Goal: Task Accomplishment & Management: Use online tool/utility

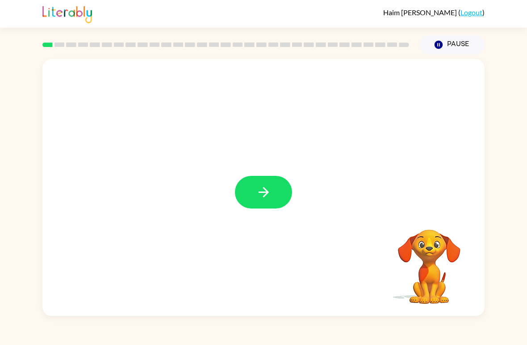
click at [266, 197] on icon "button" at bounding box center [264, 192] width 16 height 16
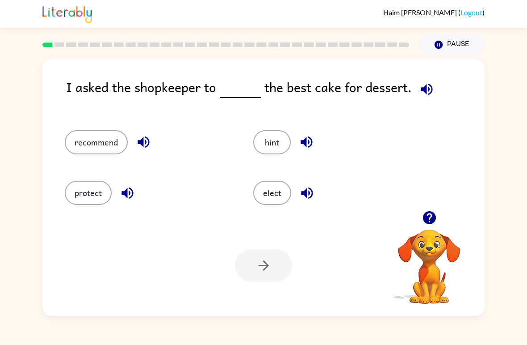
click at [0, 144] on div "I asked the shopkeeper to the best cake for dessert. recommend hint protect ele…" at bounding box center [263, 185] width 527 height 261
click at [137, 146] on icon "button" at bounding box center [144, 142] width 16 height 16
click at [421, 89] on icon "button" at bounding box center [427, 89] width 12 height 12
click at [507, 190] on div "I asked the shopkeeper to the best cake for dessert. recommend hint protect ele…" at bounding box center [263, 185] width 527 height 261
click at [421, 88] on icon "button" at bounding box center [427, 89] width 12 height 12
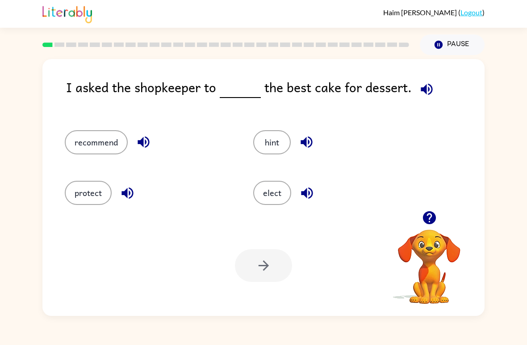
click at [144, 145] on icon "button" at bounding box center [144, 142] width 16 height 16
click at [127, 198] on icon "button" at bounding box center [128, 193] width 16 height 16
click at [305, 141] on icon "button" at bounding box center [307, 142] width 12 height 12
click at [304, 193] on icon "button" at bounding box center [307, 193] width 12 height 12
click at [282, 194] on button "elect" at bounding box center [272, 193] width 38 height 24
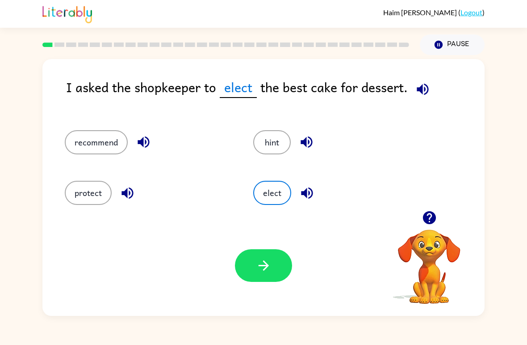
click at [271, 259] on icon "button" at bounding box center [264, 265] width 16 height 16
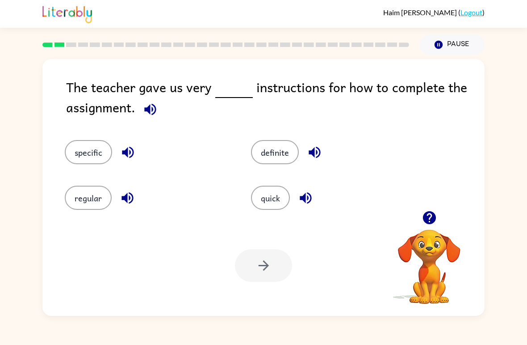
click at [161, 109] on button "button" at bounding box center [150, 109] width 23 height 23
click at [9, 236] on div "The teacher gave us very instructions for how to complete the assignment. speci…" at bounding box center [263, 185] width 527 height 261
click at [527, 141] on div "The teacher gave us very instructions for how to complete the assignment. speci…" at bounding box center [263, 185] width 527 height 261
click at [52, 20] on img at bounding box center [67, 14] width 50 height 20
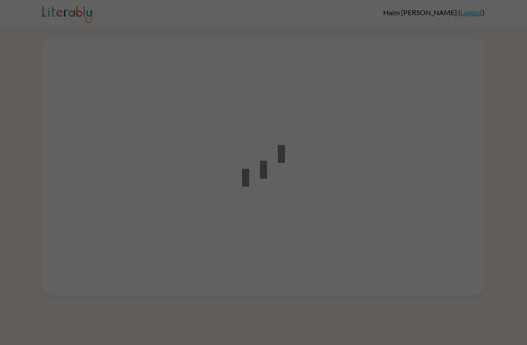
click at [489, 141] on div at bounding box center [263, 164] width 527 height 261
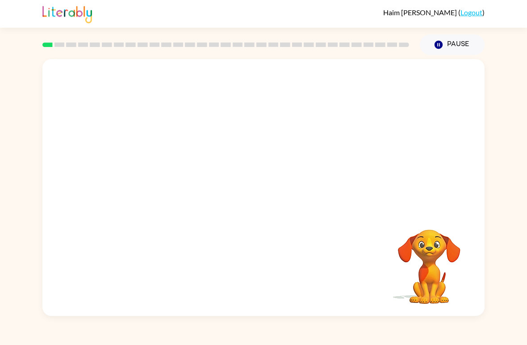
click at [244, 134] on video "Your browser must support playing .mp4 files to use Literably. Please try using…" at bounding box center [263, 135] width 442 height 152
click at [266, 184] on button "button" at bounding box center [263, 192] width 57 height 33
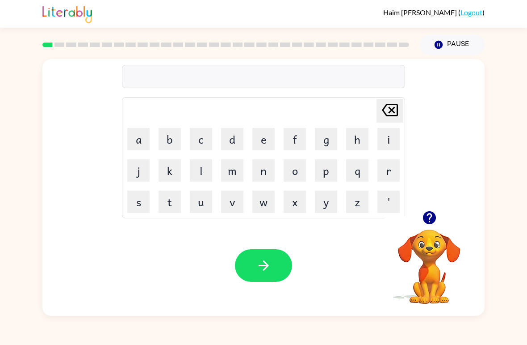
click at [486, 136] on div "Delete Delete last character input a b c d e f g h i j k l m n o p q r s t u v …" at bounding box center [263, 185] width 527 height 261
click at [486, 135] on div "Delete Delete last character input a b c d e f g h i j k l m n o p q r s t u v …" at bounding box center [263, 185] width 527 height 261
click at [177, 135] on button "b" at bounding box center [170, 139] width 22 height 22
click at [293, 167] on button "o" at bounding box center [295, 170] width 22 height 22
click at [390, 166] on button "r" at bounding box center [389, 170] width 22 height 22
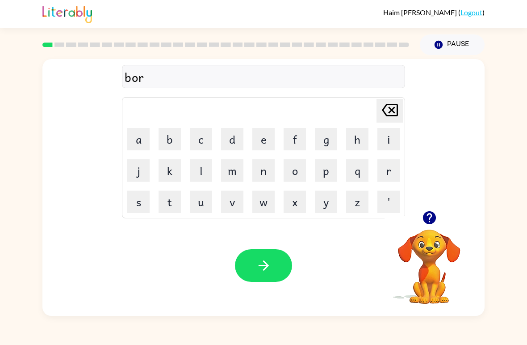
click at [227, 147] on button "d" at bounding box center [232, 139] width 22 height 22
click at [260, 135] on button "e" at bounding box center [264, 139] width 22 height 22
click at [394, 177] on button "r" at bounding box center [389, 170] width 22 height 22
click at [266, 253] on button "button" at bounding box center [263, 265] width 57 height 33
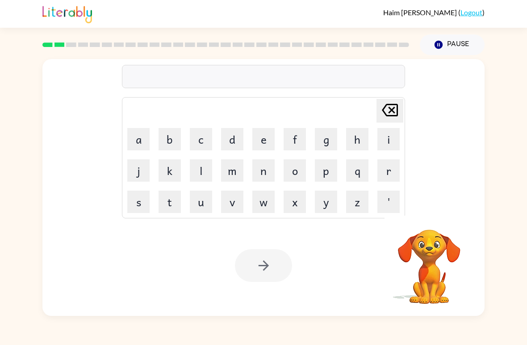
click at [393, 168] on button "r" at bounding box center [389, 170] width 22 height 22
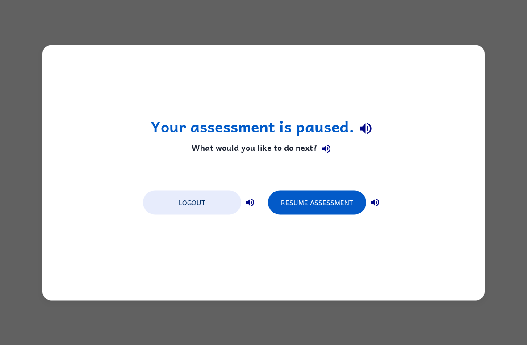
click at [332, 202] on button "Resume Assessment" at bounding box center [317, 202] width 98 height 24
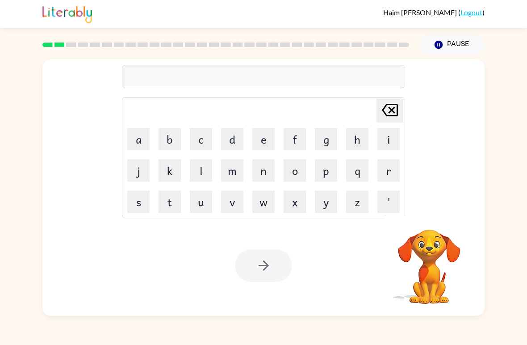
click at [386, 110] on icon "Delete Delete last character input" at bounding box center [389, 109] width 21 height 21
click at [390, 168] on button "r" at bounding box center [389, 170] width 22 height 22
click at [297, 172] on button "o" at bounding box center [295, 170] width 22 height 22
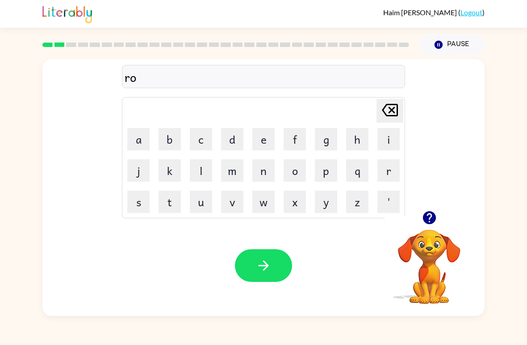
click at [198, 208] on button "u" at bounding box center [201, 201] width 22 height 22
click at [269, 173] on button "n" at bounding box center [264, 170] width 22 height 22
click at [241, 140] on button "d" at bounding box center [232, 139] width 22 height 22
click at [251, 259] on button "button" at bounding box center [263, 265] width 57 height 33
click at [233, 167] on button "m" at bounding box center [232, 170] width 22 height 22
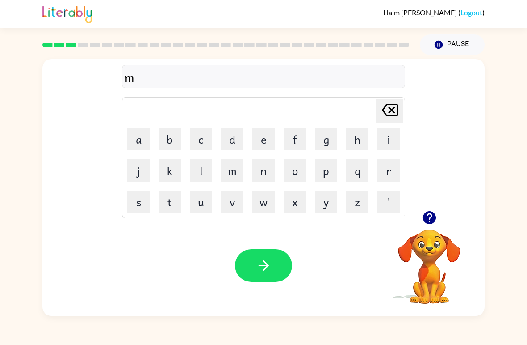
click at [206, 204] on button "u" at bounding box center [201, 201] width 22 height 22
click at [206, 137] on button "c" at bounding box center [201, 139] width 22 height 22
click at [394, 136] on button "i" at bounding box center [389, 139] width 22 height 22
click at [264, 172] on button "n" at bounding box center [264, 170] width 22 height 22
click at [392, 112] on icon "Delete Delete last character input" at bounding box center [389, 109] width 21 height 21
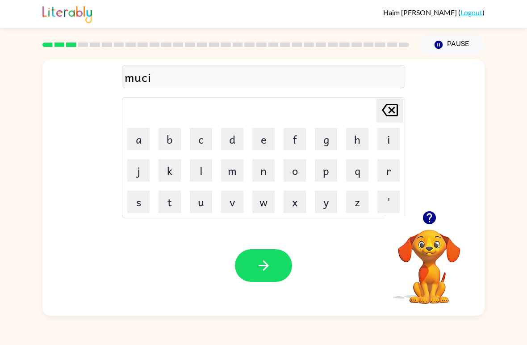
click at [399, 108] on icon "Delete Delete last character input" at bounding box center [389, 109] width 21 height 21
click at [353, 141] on button "h" at bounding box center [357, 139] width 22 height 22
click at [395, 116] on icon at bounding box center [390, 110] width 16 height 13
click at [142, 207] on button "s" at bounding box center [138, 201] width 22 height 22
click at [358, 141] on button "h" at bounding box center [357, 139] width 22 height 22
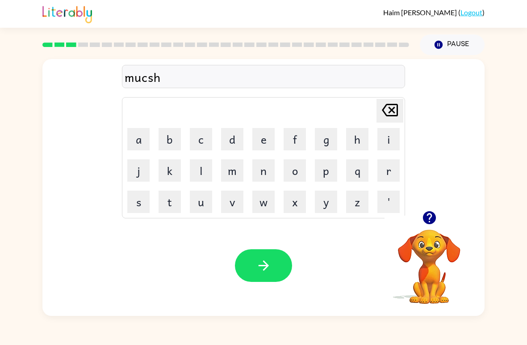
click at [263, 170] on button "n" at bounding box center [264, 170] width 22 height 22
click at [392, 109] on icon at bounding box center [390, 110] width 16 height 13
click at [396, 133] on button "i" at bounding box center [389, 139] width 22 height 22
click at [269, 164] on button "n" at bounding box center [264, 170] width 22 height 22
click at [262, 277] on button "button" at bounding box center [263, 265] width 57 height 33
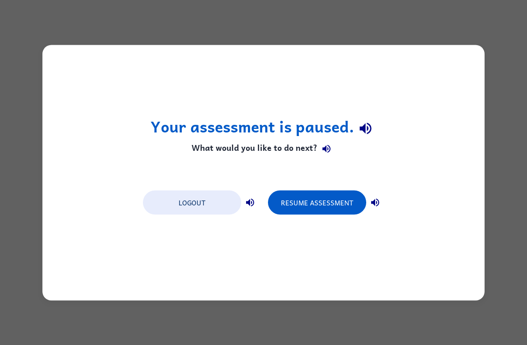
click at [340, 208] on button "Resume Assessment" at bounding box center [317, 202] width 98 height 24
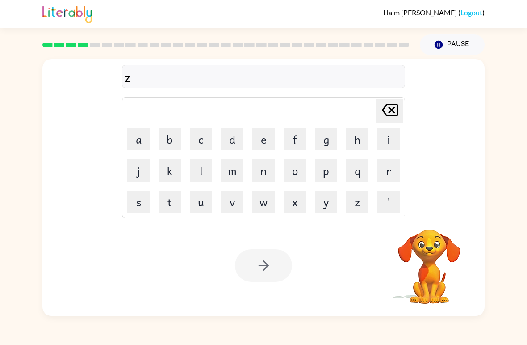
click at [396, 103] on icon "Delete Delete last character input" at bounding box center [389, 109] width 21 height 21
click at [173, 204] on button "t" at bounding box center [170, 201] width 22 height 22
click at [391, 168] on button "r" at bounding box center [389, 170] width 22 height 22
click at [274, 135] on button "e" at bounding box center [264, 139] width 22 height 22
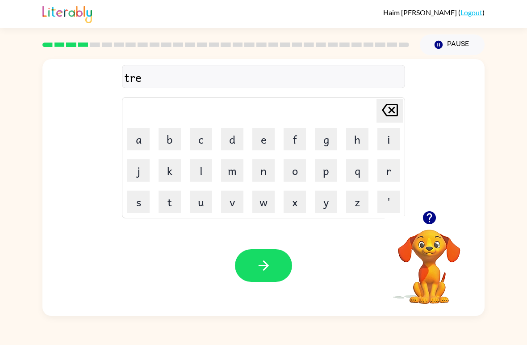
click at [389, 138] on button "i" at bounding box center [389, 139] width 22 height 22
click at [270, 178] on button "n" at bounding box center [264, 170] width 22 height 22
click at [261, 267] on icon "button" at bounding box center [264, 265] width 16 height 16
click at [235, 142] on button "d" at bounding box center [232, 139] width 22 height 22
click at [261, 139] on button "e" at bounding box center [264, 139] width 22 height 22
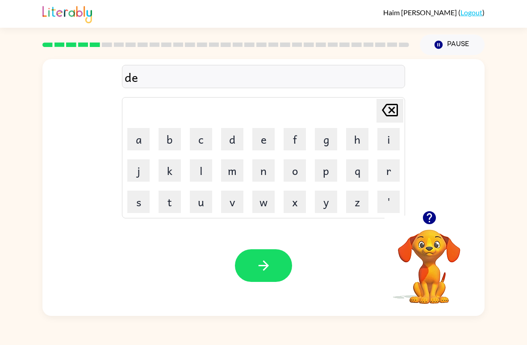
click at [304, 139] on button "f" at bounding box center [295, 139] width 22 height 22
click at [270, 176] on button "n" at bounding box center [264, 170] width 22 height 22
click at [143, 202] on button "s" at bounding box center [138, 201] width 22 height 22
click at [357, 140] on button "h" at bounding box center [357, 139] width 22 height 22
click at [266, 135] on button "e" at bounding box center [264, 139] width 22 height 22
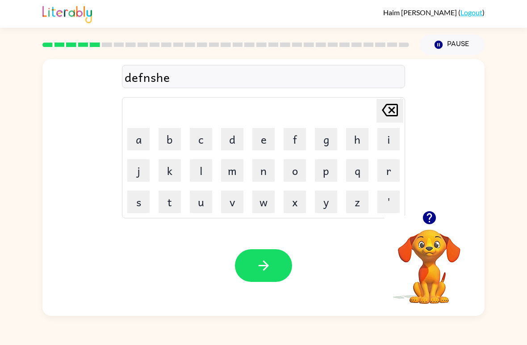
click at [333, 174] on button "p" at bounding box center [326, 170] width 22 height 22
click at [289, 261] on button "button" at bounding box center [263, 265] width 57 height 33
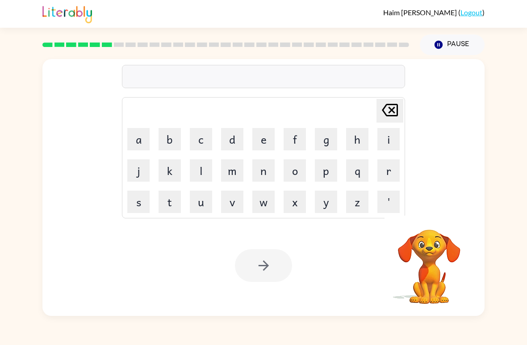
click at [237, 206] on button "v" at bounding box center [232, 201] width 22 height 22
click at [269, 122] on td "Delete Delete last character input" at bounding box center [263, 110] width 281 height 25
click at [266, 139] on button "e" at bounding box center [264, 139] width 22 height 22
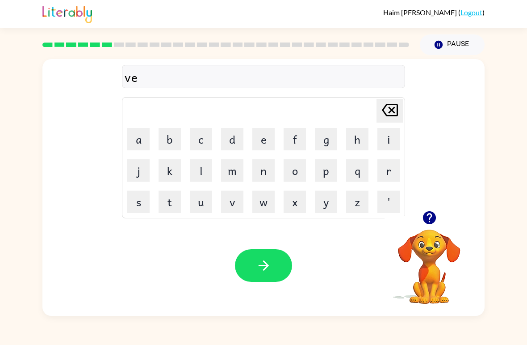
click at [206, 139] on button "c" at bounding box center [201, 139] width 22 height 22
click at [145, 143] on button "a" at bounding box center [138, 139] width 22 height 22
click at [390, 138] on button "i" at bounding box center [389, 139] width 22 height 22
click at [148, 207] on button "s" at bounding box center [138, 201] width 22 height 22
click at [360, 143] on button "h" at bounding box center [357, 139] width 22 height 22
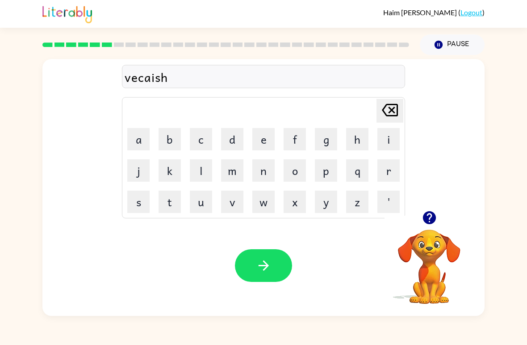
click at [143, 137] on button "a" at bounding box center [138, 139] width 22 height 22
click at [260, 173] on button "n" at bounding box center [264, 170] width 22 height 22
click at [253, 261] on button "button" at bounding box center [263, 265] width 57 height 33
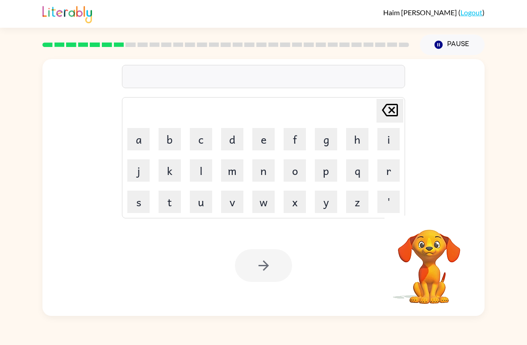
click at [334, 173] on button "p" at bounding box center [326, 170] width 22 height 22
click at [202, 208] on button "u" at bounding box center [201, 201] width 22 height 22
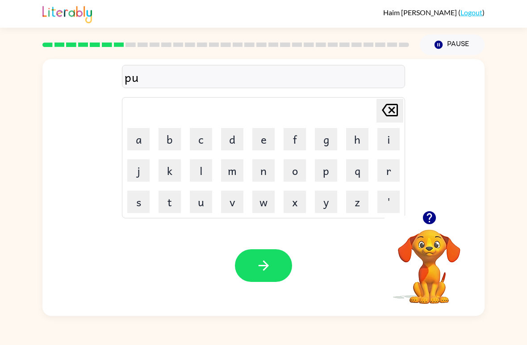
click at [240, 141] on button "d" at bounding box center [232, 139] width 22 height 22
click at [266, 140] on button "e" at bounding box center [264, 139] width 22 height 22
click at [396, 165] on button "r" at bounding box center [389, 170] width 22 height 22
click at [277, 256] on button "button" at bounding box center [263, 265] width 57 height 33
click at [237, 170] on button "m" at bounding box center [232, 170] width 22 height 22
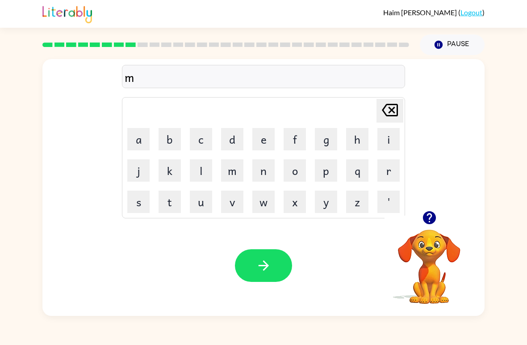
click at [271, 140] on button "e" at bounding box center [264, 139] width 22 height 22
click at [389, 177] on button "r" at bounding box center [389, 170] width 22 height 22
click at [274, 137] on button "e" at bounding box center [264, 139] width 22 height 22
click at [204, 136] on button "c" at bounding box center [201, 139] width 22 height 22
click at [293, 167] on button "o" at bounding box center [295, 170] width 22 height 22
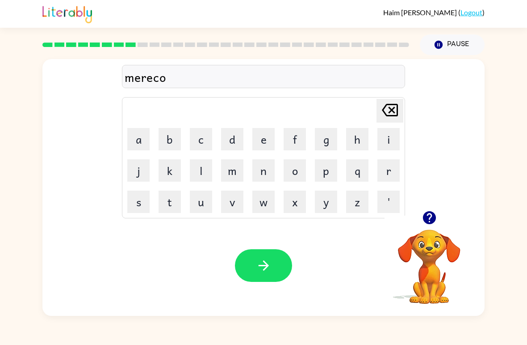
click at [387, 162] on button "r" at bounding box center [389, 170] width 22 height 22
click at [276, 248] on div "Your browser must support playing .mp4 files to use Literably. Please try using…" at bounding box center [263, 265] width 442 height 101
click at [269, 254] on button "button" at bounding box center [263, 265] width 57 height 33
click at [273, 166] on button "n" at bounding box center [264, 170] width 22 height 22
click at [271, 134] on button "e" at bounding box center [264, 139] width 22 height 22
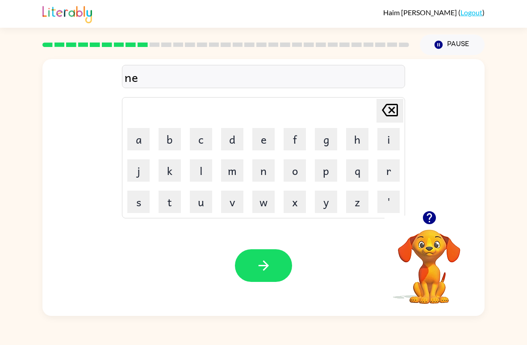
click at [229, 143] on button "d" at bounding box center [232, 139] width 22 height 22
click at [238, 166] on button "m" at bounding box center [232, 170] width 22 height 22
click at [299, 171] on button "o" at bounding box center [295, 170] width 22 height 22
click at [391, 164] on button "r" at bounding box center [389, 170] width 22 height 22
click at [267, 170] on button "n" at bounding box center [264, 170] width 22 height 22
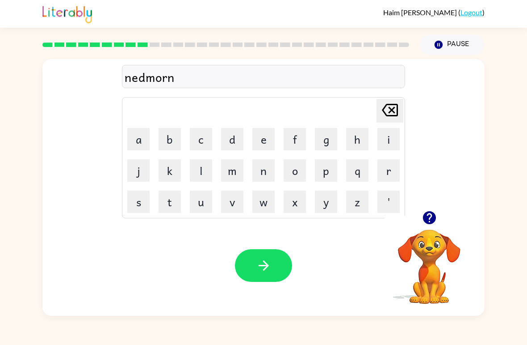
click at [390, 141] on button "i" at bounding box center [389, 139] width 22 height 22
click at [268, 173] on button "n" at bounding box center [264, 170] width 22 height 22
click at [317, 146] on button "g" at bounding box center [326, 139] width 22 height 22
click at [259, 254] on button "button" at bounding box center [263, 265] width 57 height 33
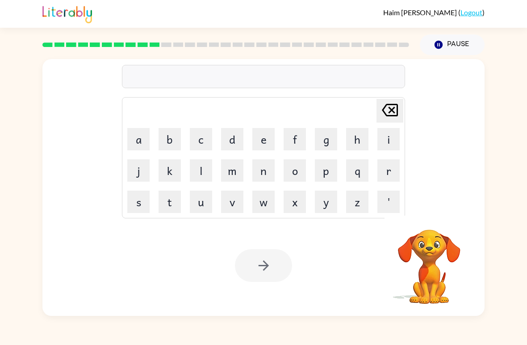
click at [239, 136] on button "d" at bounding box center [232, 139] width 22 height 22
click at [270, 141] on button "e" at bounding box center [264, 139] width 22 height 22
click at [136, 202] on button "s" at bounding box center [138, 201] width 22 height 22
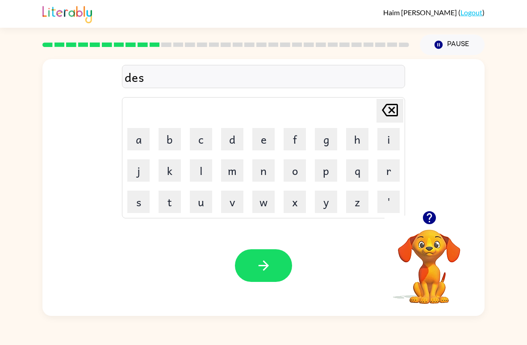
click at [177, 203] on button "t" at bounding box center [170, 201] width 22 height 22
click at [396, 169] on button "r" at bounding box center [389, 170] width 22 height 22
click at [271, 135] on button "e" at bounding box center [264, 139] width 22 height 22
click at [149, 201] on button "s" at bounding box center [138, 201] width 22 height 22
click at [256, 250] on button "button" at bounding box center [263, 265] width 57 height 33
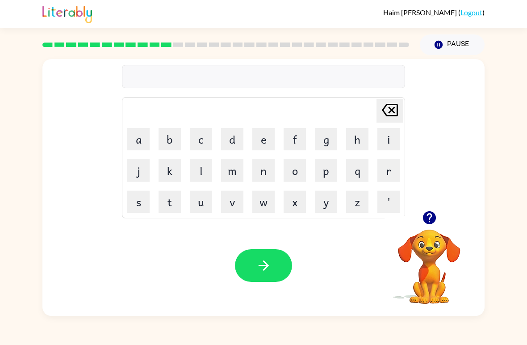
click at [417, 258] on video "Your browser must support playing .mp4 files to use Literably. Please try using…" at bounding box center [429, 259] width 89 height 89
click at [432, 238] on video "Your browser must support playing .mp4 files to use Literably. Please try using…" at bounding box center [429, 259] width 89 height 89
click at [432, 215] on icon "button" at bounding box center [429, 217] width 13 height 13
click at [396, 169] on button "r" at bounding box center [389, 170] width 22 height 22
click at [295, 173] on button "o" at bounding box center [295, 170] width 22 height 22
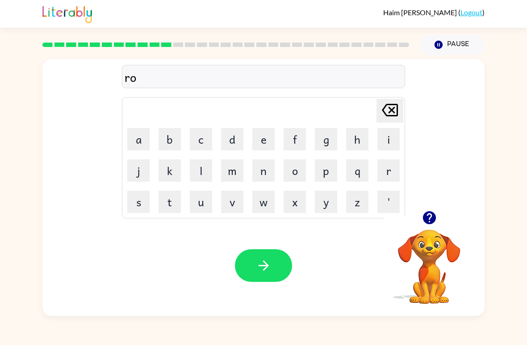
click at [229, 140] on button "d" at bounding box center [232, 139] width 22 height 22
click at [265, 138] on button "e" at bounding box center [264, 139] width 22 height 22
click at [278, 257] on button "button" at bounding box center [263, 265] width 57 height 33
click at [429, 215] on icon "button" at bounding box center [429, 217] width 13 height 13
click at [208, 201] on button "u" at bounding box center [201, 201] width 22 height 22
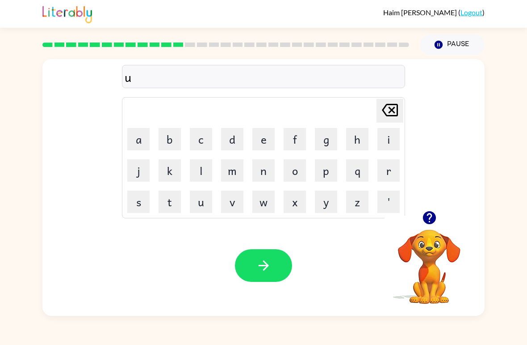
click at [333, 174] on button "p" at bounding box center [326, 170] width 22 height 22
click at [334, 131] on button "g" at bounding box center [326, 139] width 22 height 22
click at [399, 166] on button "r" at bounding box center [389, 170] width 22 height 22
click at [148, 143] on button "a" at bounding box center [138, 139] width 22 height 22
click at [395, 106] on icon "Delete Delete last character input" at bounding box center [389, 109] width 21 height 21
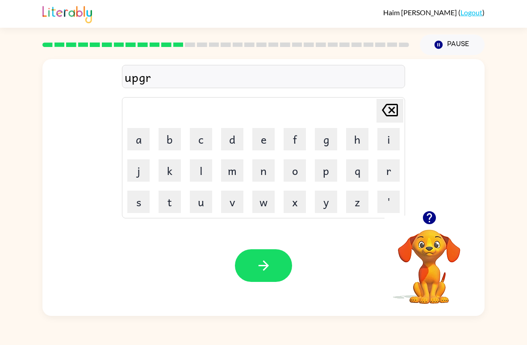
click at [261, 144] on button "e" at bounding box center [264, 139] width 22 height 22
click at [398, 106] on icon at bounding box center [390, 110] width 16 height 13
click at [133, 135] on button "a" at bounding box center [138, 139] width 22 height 22
click at [396, 141] on button "i" at bounding box center [389, 139] width 22 height 22
click at [236, 138] on button "d" at bounding box center [232, 139] width 22 height 22
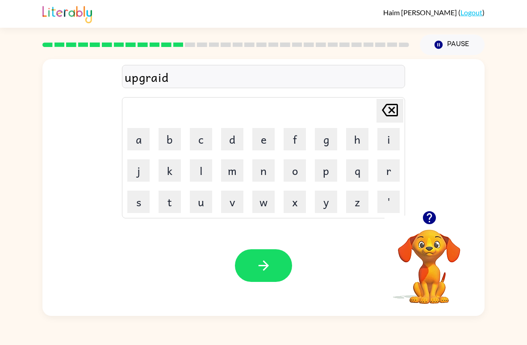
click at [258, 263] on icon "button" at bounding box center [264, 265] width 16 height 16
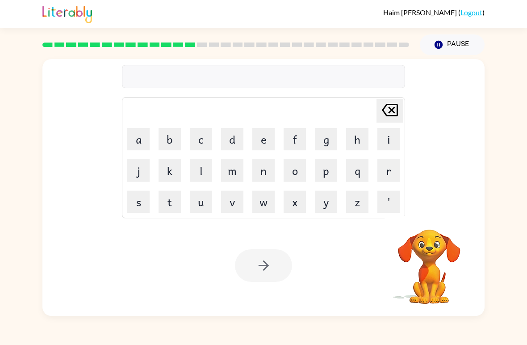
click at [236, 168] on button "m" at bounding box center [232, 170] width 22 height 22
click at [140, 133] on button "a" at bounding box center [138, 139] width 22 height 22
click at [235, 140] on button "d" at bounding box center [232, 139] width 22 height 22
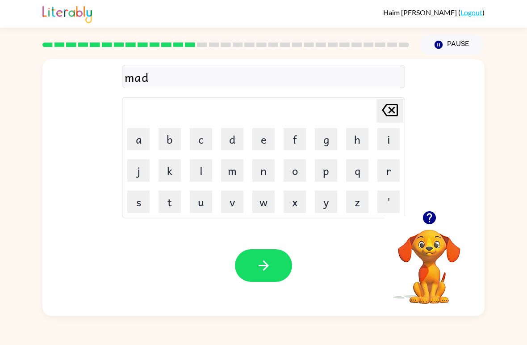
click at [400, 110] on icon "Delete Delete last character input" at bounding box center [389, 109] width 21 height 21
click at [391, 113] on icon "Delete Delete last character input" at bounding box center [389, 109] width 21 height 21
click at [265, 142] on button "e" at bounding box center [264, 139] width 22 height 22
click at [237, 139] on button "d" at bounding box center [232, 139] width 22 height 22
click at [392, 108] on icon "Delete Delete last character input" at bounding box center [389, 109] width 21 height 21
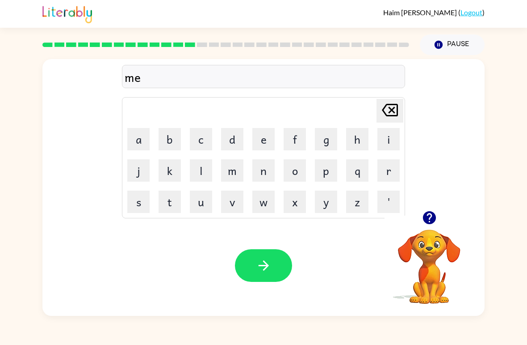
click at [392, 108] on icon "Delete Delete last character input" at bounding box center [389, 109] width 21 height 21
click at [131, 146] on button "a" at bounding box center [138, 139] width 22 height 22
click at [241, 133] on button "d" at bounding box center [232, 139] width 22 height 22
click at [430, 218] on icon "button" at bounding box center [430, 218] width 16 height 16
click at [264, 176] on button "n" at bounding box center [264, 170] width 22 height 22
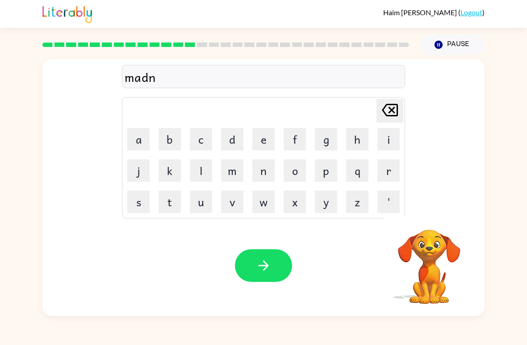
click at [266, 141] on button "e" at bounding box center [264, 139] width 22 height 22
click at [143, 202] on button "s" at bounding box center [138, 201] width 22 height 22
click at [355, 143] on button "h" at bounding box center [357, 139] width 22 height 22
click at [265, 253] on button "button" at bounding box center [263, 265] width 57 height 33
click at [435, 212] on icon "button" at bounding box center [430, 218] width 16 height 16
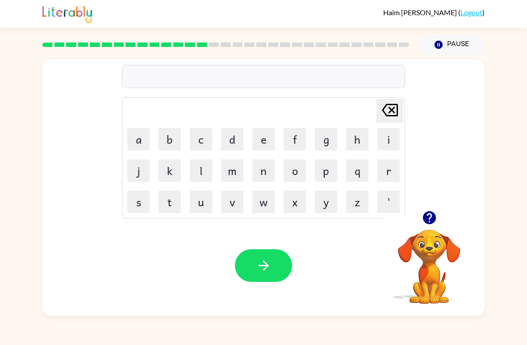
click at [165, 150] on button "b" at bounding box center [170, 139] width 22 height 22
click at [286, 173] on button "o" at bounding box center [295, 170] width 22 height 22
click at [206, 329] on div "Haim Kwak ( Logout ) Pause Pause bo Delete Delete last character input a b c d …" at bounding box center [263, 172] width 527 height 345
click at [273, 171] on button "n" at bounding box center [264, 170] width 22 height 22
click at [46, 339] on div "Haim Kwak ( Logout ) Pause Pause bon Delete Delete last character input a b c d…" at bounding box center [263, 172] width 527 height 345
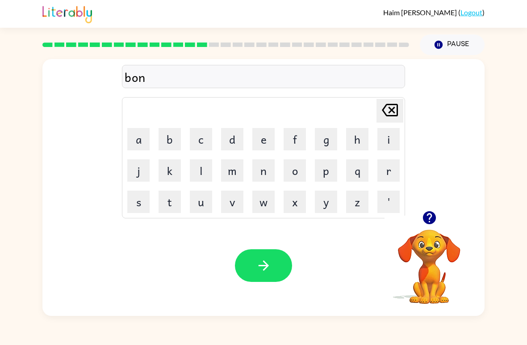
click at [54, 335] on div "Haim Kwak ( Logout ) Pause Pause bon Delete Delete last character input a b c d…" at bounding box center [263, 172] width 527 height 345
click at [134, 201] on button "s" at bounding box center [138, 201] width 22 height 22
click at [285, 253] on button "button" at bounding box center [263, 265] width 57 height 33
click at [435, 221] on icon "button" at bounding box center [430, 218] width 16 height 16
click at [429, 236] on video "Your browser must support playing .mp4 files to use Literably. Please try using…" at bounding box center [429, 259] width 89 height 89
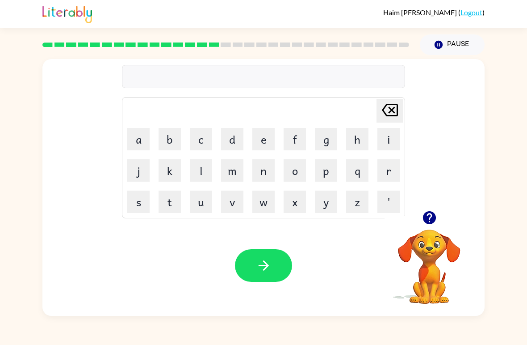
click at [436, 257] on video "Your browser must support playing .mp4 files to use Literably. Please try using…" at bounding box center [429, 259] width 89 height 89
click at [424, 220] on icon "button" at bounding box center [429, 217] width 13 height 13
click at [143, 195] on button "s" at bounding box center [138, 201] width 22 height 22
click at [270, 205] on button "w" at bounding box center [264, 201] width 22 height 22
click at [136, 143] on button "a" at bounding box center [138, 139] width 22 height 22
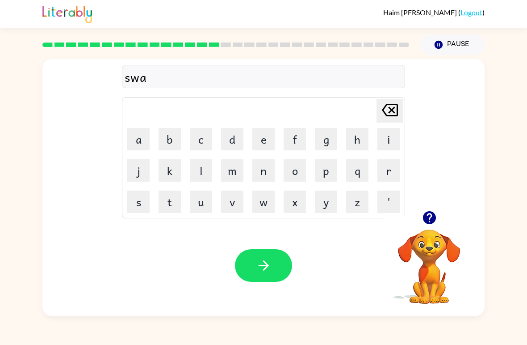
click at [390, 167] on button "r" at bounding box center [389, 170] width 22 height 22
click at [243, 171] on button "m" at bounding box center [232, 170] width 22 height 22
click at [258, 260] on icon "button" at bounding box center [264, 265] width 16 height 16
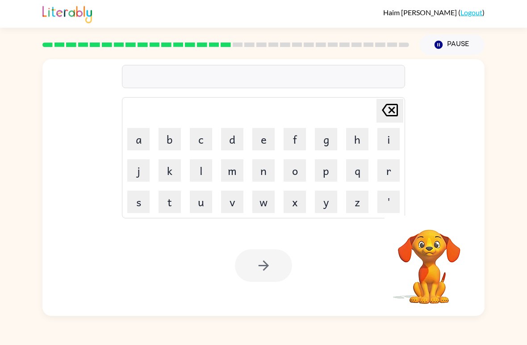
click at [393, 168] on button "r" at bounding box center [389, 170] width 22 height 22
click at [269, 141] on button "e" at bounding box center [264, 139] width 22 height 22
click at [136, 140] on button "a" at bounding box center [138, 139] width 22 height 22
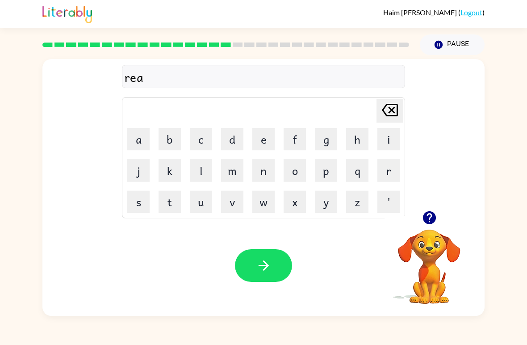
click at [269, 172] on button "n" at bounding box center [264, 170] width 22 height 22
click at [276, 260] on button "button" at bounding box center [263, 265] width 57 height 33
click at [426, 242] on video "Your browser must support playing .mp4 files to use Literably. Please try using…" at bounding box center [429, 259] width 89 height 89
click at [441, 215] on button "button" at bounding box center [429, 217] width 23 height 23
click at [5, 340] on div "Haim Kwak ( Logout ) Pause Pause Delete Delete last character input a b c d e f…" at bounding box center [263, 172] width 527 height 345
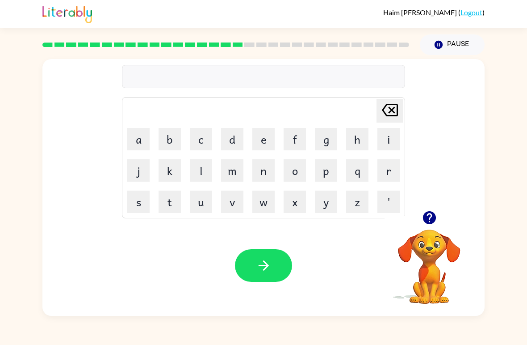
click at [414, 250] on video "Your browser must support playing .mp4 files to use Literably. Please try using…" at bounding box center [429, 259] width 89 height 89
click at [436, 225] on icon "button" at bounding box center [430, 218] width 16 height 16
click at [237, 137] on button "d" at bounding box center [232, 139] width 22 height 22
click at [394, 177] on button "r" at bounding box center [389, 170] width 22 height 22
click at [267, 139] on button "e" at bounding box center [264, 139] width 22 height 22
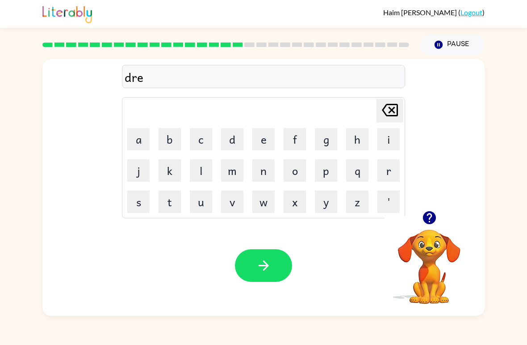
click at [390, 142] on button "i" at bounding box center [389, 139] width 22 height 22
click at [272, 168] on button "n" at bounding box center [264, 170] width 22 height 22
click at [331, 144] on button "g" at bounding box center [326, 139] width 22 height 22
click at [266, 234] on div "Your browser must support playing .mp4 files to use Literably. Please try using…" at bounding box center [263, 265] width 442 height 101
click at [273, 254] on button "button" at bounding box center [263, 265] width 57 height 33
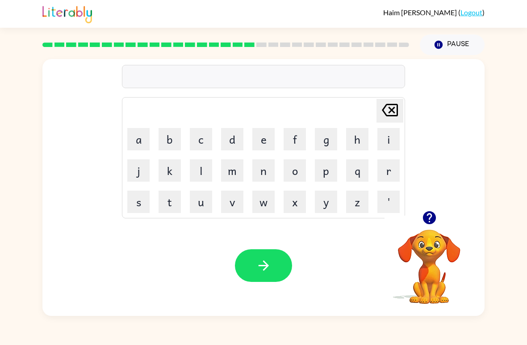
click at [434, 236] on video "Your browser must support playing .mp4 files to use Literably. Please try using…" at bounding box center [429, 259] width 89 height 89
click at [434, 216] on icon "button" at bounding box center [429, 217] width 13 height 13
click at [394, 167] on button "r" at bounding box center [389, 170] width 22 height 22
click at [261, 140] on button "e" at bounding box center [264, 139] width 22 height 22
click at [132, 198] on button "s" at bounding box center [138, 201] width 22 height 22
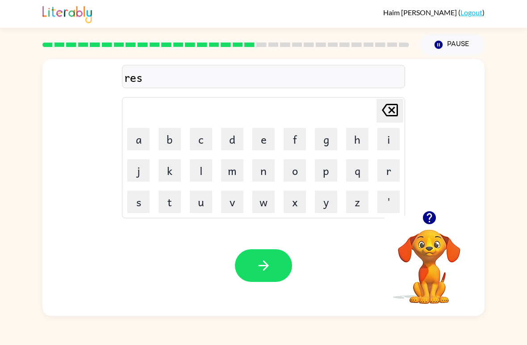
click at [178, 167] on button "k" at bounding box center [170, 170] width 22 height 22
click at [272, 136] on button "e" at bounding box center [264, 139] width 22 height 22
click at [139, 204] on button "s" at bounding box center [138, 201] width 22 height 22
click at [270, 255] on button "button" at bounding box center [263, 265] width 57 height 33
click at [435, 261] on video "Your browser must support playing .mp4 files to use Literably. Please try using…" at bounding box center [429, 259] width 89 height 89
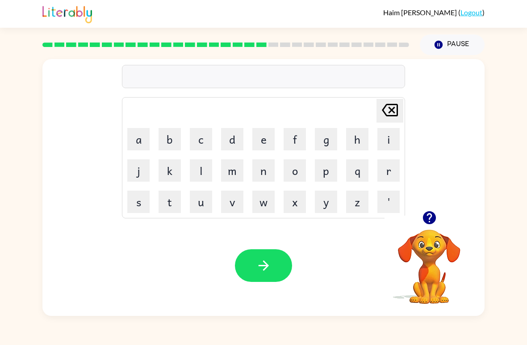
click at [427, 213] on icon "button" at bounding box center [429, 217] width 13 height 13
click at [147, 135] on button "a" at bounding box center [138, 139] width 22 height 22
click at [390, 172] on button "r" at bounding box center [389, 170] width 22 height 22
click at [427, 240] on video "Your browser must support playing .mp4 files to use Literably. Please try using…" at bounding box center [429, 259] width 89 height 89
click at [430, 218] on icon "button" at bounding box center [430, 218] width 16 height 16
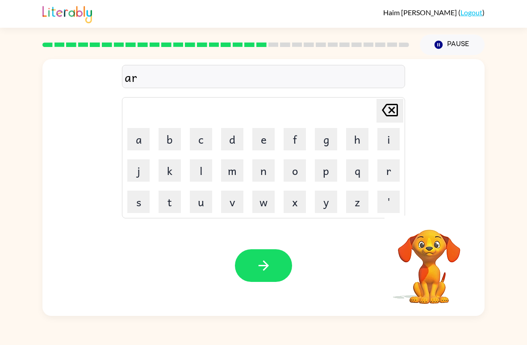
click at [169, 201] on button "t" at bounding box center [170, 201] width 22 height 22
click at [265, 200] on button "w" at bounding box center [264, 201] width 22 height 22
click at [389, 113] on icon at bounding box center [390, 110] width 16 height 13
click at [425, 248] on video "Your browser must support playing .mp4 files to use Literably. Please try using…" at bounding box center [429, 259] width 89 height 89
click at [431, 219] on icon "button" at bounding box center [429, 217] width 13 height 13
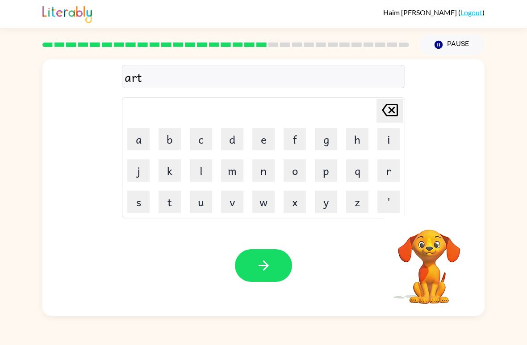
click at [273, 198] on button "w" at bounding box center [264, 201] width 22 height 22
click at [269, 132] on button "e" at bounding box center [264, 139] width 22 height 22
click at [146, 202] on button "s" at bounding box center [138, 201] width 22 height 22
click at [260, 170] on button "n" at bounding box center [264, 170] width 22 height 22
click at [260, 265] on icon "button" at bounding box center [263, 265] width 10 height 10
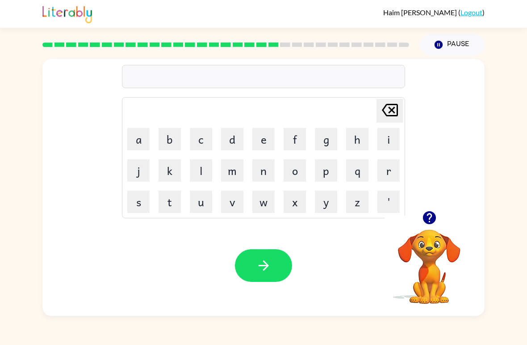
click at [295, 135] on button "f" at bounding box center [295, 139] width 22 height 22
click at [145, 147] on button "a" at bounding box center [138, 139] width 22 height 22
click at [390, 168] on button "r" at bounding box center [389, 170] width 22 height 22
click at [297, 173] on button "o" at bounding box center [295, 170] width 22 height 22
click at [232, 147] on button "d" at bounding box center [232, 139] width 22 height 22
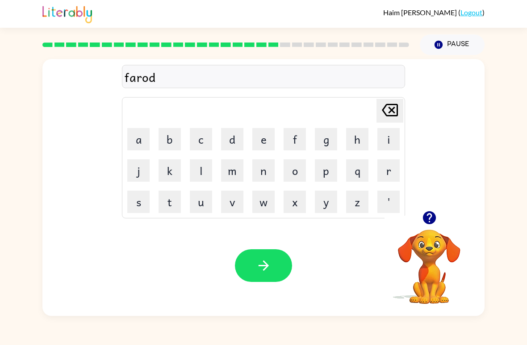
click at [265, 142] on button "e" at bounding box center [264, 139] width 22 height 22
click at [259, 261] on icon "button" at bounding box center [264, 265] width 16 height 16
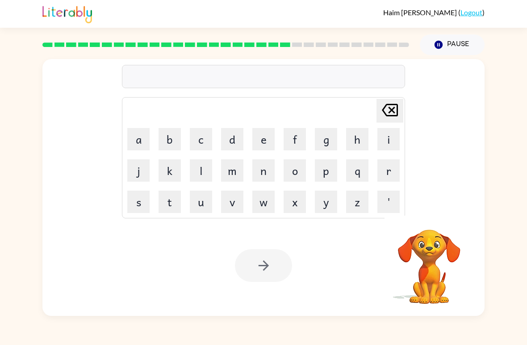
click at [142, 193] on button "s" at bounding box center [138, 201] width 22 height 22
click at [270, 136] on button "e" at bounding box center [264, 139] width 22 height 22
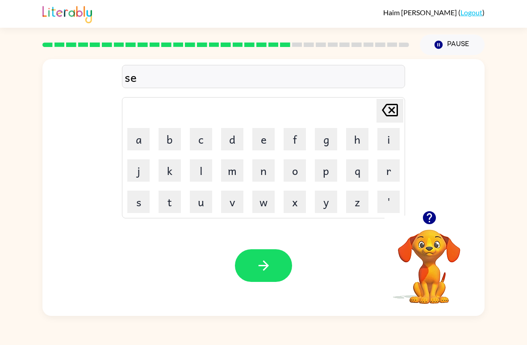
click at [170, 205] on button "t" at bounding box center [170, 201] width 22 height 22
click at [260, 138] on button "e" at bounding box center [264, 139] width 22 height 22
click at [337, 168] on button "p" at bounding box center [326, 170] width 22 height 22
click at [397, 139] on button "i" at bounding box center [389, 139] width 22 height 22
click at [263, 142] on button "e" at bounding box center [264, 139] width 22 height 22
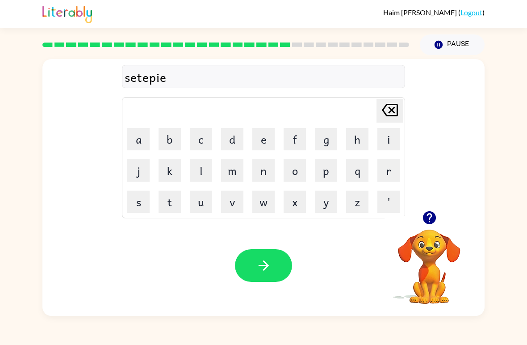
click at [239, 139] on button "d" at bounding box center [232, 139] width 22 height 22
click at [264, 244] on div "Your browser must support playing .mp4 files to use Literably. Please try using…" at bounding box center [263, 265] width 442 height 101
click at [270, 250] on button "button" at bounding box center [263, 265] width 57 height 33
click at [137, 200] on button "s" at bounding box center [138, 201] width 22 height 22
click at [138, 204] on button "s" at bounding box center [138, 201] width 22 height 22
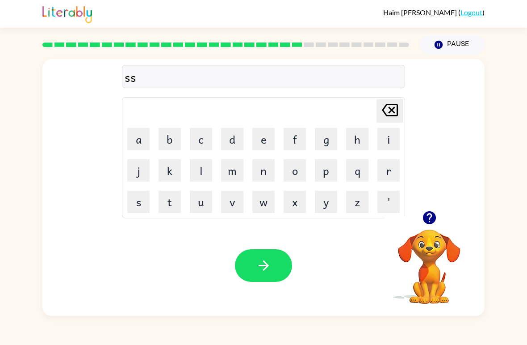
click at [166, 199] on button "t" at bounding box center [170, 201] width 22 height 22
click at [137, 145] on button "a" at bounding box center [138, 139] width 22 height 22
click at [386, 141] on button "i" at bounding box center [389, 139] width 22 height 22
click at [257, 169] on button "n" at bounding box center [264, 170] width 22 height 22
click at [2, 36] on div "Haim Kwak ( Logout ) Pause Pause sstain Delete Delete last character input a b …" at bounding box center [263, 172] width 527 height 345
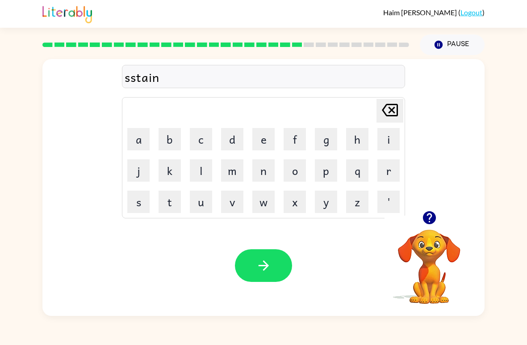
click at [256, 272] on icon "button" at bounding box center [264, 265] width 16 height 16
click at [218, 24] on div "Haim Kwak ( Logout )" at bounding box center [263, 14] width 442 height 28
click at [436, 261] on video "Your browser must support playing .mp4 files to use Literably. Please try using…" at bounding box center [429, 259] width 89 height 89
click at [447, 246] on video "Your browser must support playing .mp4 files to use Literably. Please try using…" at bounding box center [429, 259] width 89 height 89
click at [424, 219] on icon "button" at bounding box center [429, 217] width 13 height 13
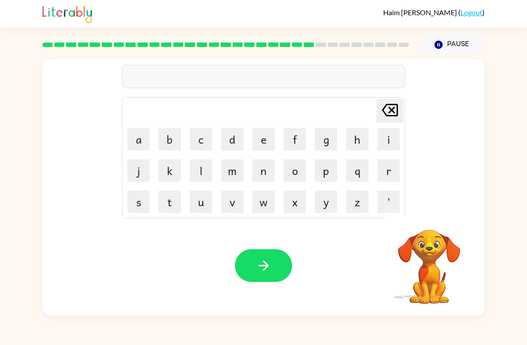
click at [300, 144] on button "f" at bounding box center [295, 139] width 22 height 22
click at [299, 170] on button "o" at bounding box center [295, 170] width 22 height 22
click at [390, 168] on button "r" at bounding box center [389, 170] width 22 height 22
click at [262, 203] on button "w" at bounding box center [264, 201] width 22 height 22
click at [130, 129] on button "a" at bounding box center [138, 139] width 22 height 22
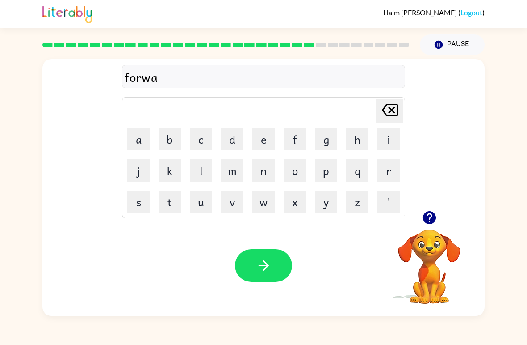
click at [391, 170] on button "r" at bounding box center [389, 170] width 22 height 22
click at [237, 133] on button "d" at bounding box center [232, 139] width 22 height 22
click at [253, 246] on div "Your browser must support playing .mp4 files to use Literably. Please try using…" at bounding box center [263, 265] width 442 height 101
click at [244, 270] on button "button" at bounding box center [263, 265] width 57 height 33
click at [436, 261] on video "Your browser must support playing .mp4 files to use Literably. Please try using…" at bounding box center [429, 259] width 89 height 89
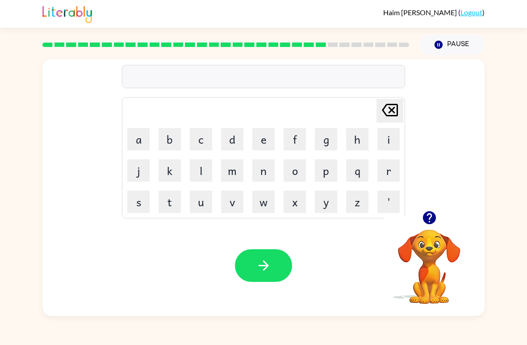
click at [428, 257] on video "Your browser must support playing .mp4 files to use Literably. Please try using…" at bounding box center [429, 259] width 89 height 89
click at [439, 212] on button "button" at bounding box center [429, 217] width 23 height 23
click at [435, 216] on video "Your browser must support playing .mp4 files to use Literably. Please try using…" at bounding box center [429, 259] width 89 height 89
click at [397, 175] on button "r" at bounding box center [389, 170] width 22 height 22
click at [266, 118] on td "Delete Delete last character input" at bounding box center [263, 110] width 281 height 25
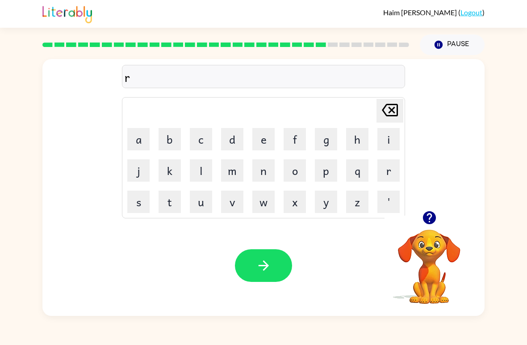
click at [265, 141] on button "e" at bounding box center [264, 139] width 22 height 22
click at [265, 167] on button "n" at bounding box center [264, 170] width 22 height 22
click at [129, 146] on button "a" at bounding box center [138, 139] width 22 height 22
click at [232, 134] on button "d" at bounding box center [232, 139] width 22 height 22
click at [212, 206] on button "u" at bounding box center [201, 201] width 22 height 22
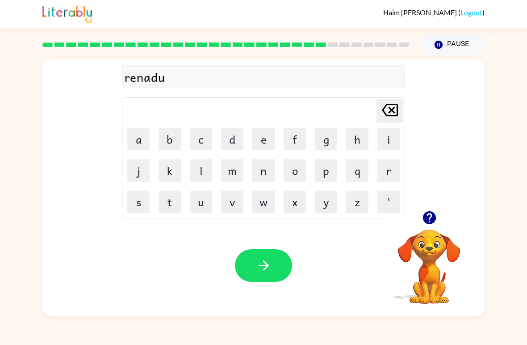
click at [392, 120] on icon "Delete Delete last character input" at bounding box center [389, 109] width 21 height 21
click at [144, 204] on button "s" at bounding box center [138, 201] width 22 height 22
click at [431, 224] on icon "button" at bounding box center [429, 217] width 13 height 13
click at [274, 259] on button "button" at bounding box center [263, 265] width 57 height 33
click at [332, 141] on button "g" at bounding box center [326, 139] width 22 height 22
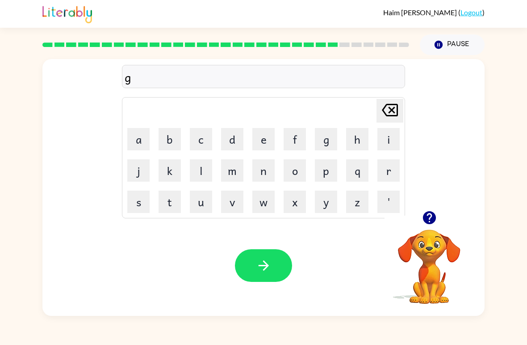
click at [298, 167] on button "o" at bounding box center [295, 170] width 22 height 22
click at [178, 144] on button "b" at bounding box center [170, 139] width 22 height 22
click at [388, 142] on button "i" at bounding box center [389, 139] width 22 height 22
click at [270, 173] on button "n" at bounding box center [264, 170] width 22 height 22
click at [396, 114] on icon "Delete Delete last character input" at bounding box center [389, 109] width 21 height 21
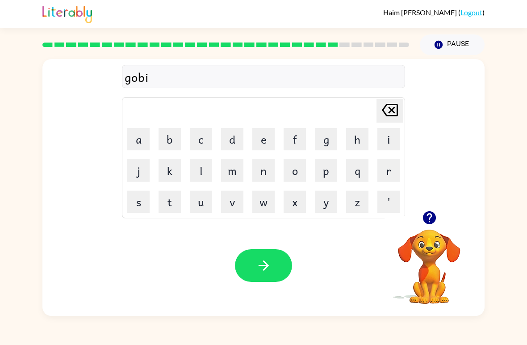
click at [395, 116] on icon at bounding box center [390, 110] width 16 height 13
click at [200, 179] on button "l" at bounding box center [201, 170] width 22 height 22
click at [392, 140] on button "i" at bounding box center [389, 139] width 22 height 22
click at [268, 167] on button "n" at bounding box center [264, 170] width 22 height 22
click at [255, 265] on button "button" at bounding box center [263, 265] width 57 height 33
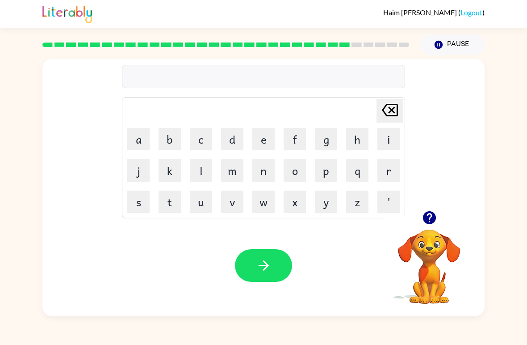
click at [425, 242] on video "Your browser must support playing .mp4 files to use Literably. Please try using…" at bounding box center [429, 259] width 89 height 89
click at [431, 218] on icon "button" at bounding box center [429, 217] width 13 height 13
click at [395, 178] on button "r" at bounding box center [389, 170] width 22 height 22
click at [256, 144] on button "e" at bounding box center [264, 139] width 22 height 22
click at [267, 167] on button "n" at bounding box center [264, 170] width 22 height 22
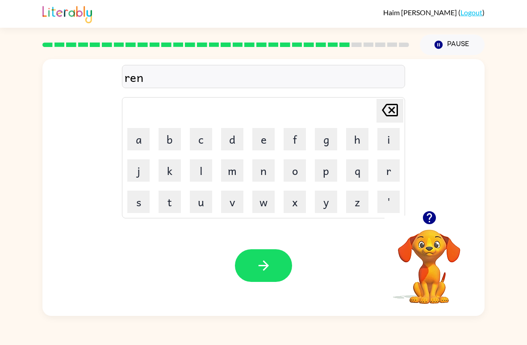
click at [172, 137] on button "b" at bounding box center [170, 139] width 22 height 22
click at [291, 178] on button "o" at bounding box center [295, 170] width 22 height 22
click at [394, 168] on button "r" at bounding box center [389, 170] width 22 height 22
click at [394, 110] on icon "Delete Delete last character input" at bounding box center [389, 109] width 21 height 21
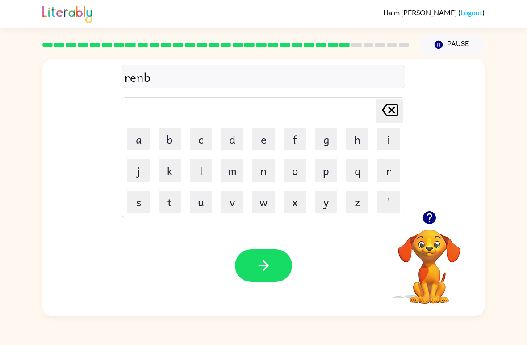
click at [394, 108] on icon at bounding box center [390, 110] width 16 height 13
click at [393, 108] on icon "Delete Delete last character input" at bounding box center [389, 109] width 21 height 21
click at [396, 107] on icon "Delete Delete last character input" at bounding box center [389, 109] width 21 height 21
click at [395, 107] on icon "Delete Delete last character input" at bounding box center [389, 109] width 21 height 21
click at [430, 218] on icon "button" at bounding box center [429, 217] width 13 height 13
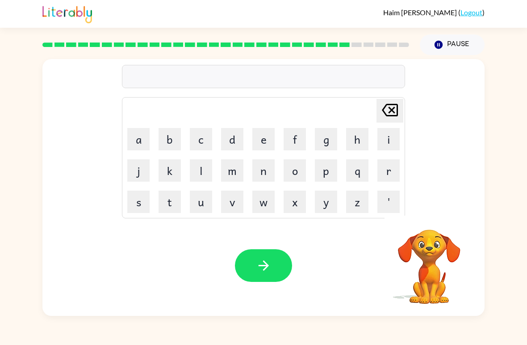
click at [424, 229] on video "Your browser must support playing .mp4 files to use Literably. Please try using…" at bounding box center [429, 259] width 89 height 89
click at [385, 172] on button "r" at bounding box center [389, 170] width 22 height 22
click at [274, 140] on button "e" at bounding box center [264, 139] width 22 height 22
click at [269, 170] on button "n" at bounding box center [264, 170] width 22 height 22
click at [232, 143] on button "d" at bounding box center [232, 139] width 22 height 22
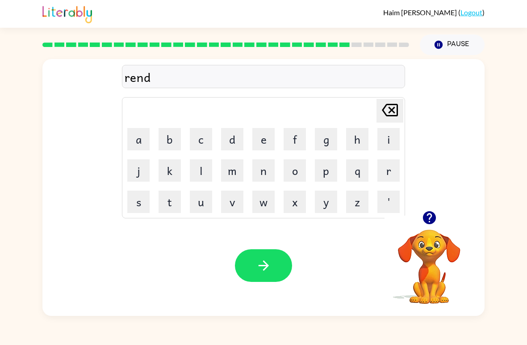
click at [387, 106] on icon "Delete Delete last character input" at bounding box center [389, 109] width 21 height 21
click at [178, 139] on button "b" at bounding box center [170, 139] width 22 height 22
click at [299, 170] on button "o" at bounding box center [295, 170] width 22 height 22
click at [383, 172] on button "r" at bounding box center [389, 170] width 22 height 22
click at [330, 138] on button "g" at bounding box center [326, 139] width 22 height 22
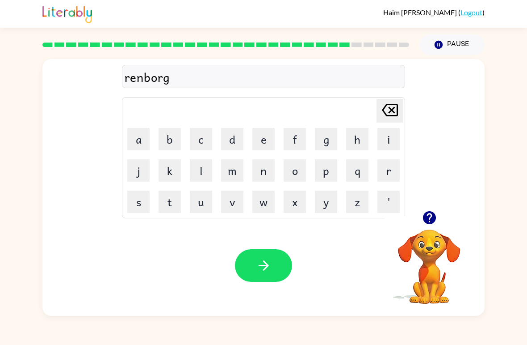
click at [135, 149] on button "a" at bounding box center [138, 139] width 22 height 22
click at [180, 203] on button "t" at bounding box center [170, 201] width 22 height 22
click at [256, 272] on icon "button" at bounding box center [264, 265] width 16 height 16
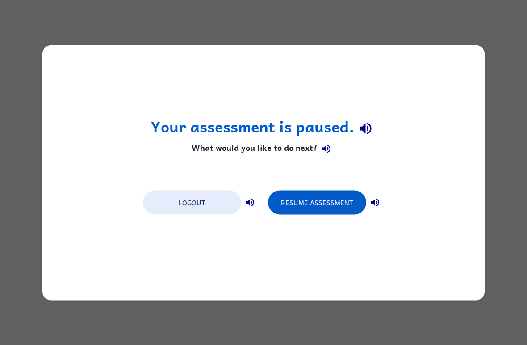
click at [341, 188] on div "Logout Resume Assessment" at bounding box center [264, 202] width 250 height 34
click at [338, 201] on button "Resume Assessment" at bounding box center [317, 202] width 98 height 24
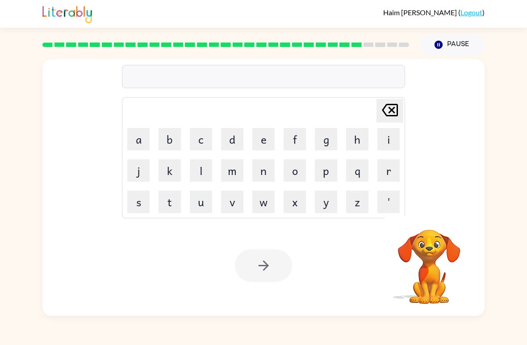
click at [428, 233] on video "Your browser must support playing .mp4 files to use Literably. Please try using…" at bounding box center [429, 259] width 89 height 89
click at [332, 175] on button "p" at bounding box center [326, 170] width 22 height 22
click at [270, 141] on button "e" at bounding box center [264, 139] width 22 height 22
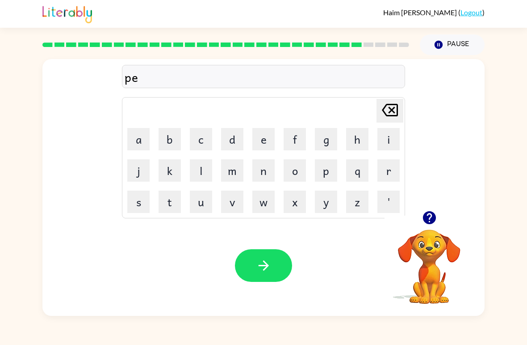
click at [394, 173] on button "r" at bounding box center [389, 170] width 22 height 22
click at [142, 209] on button "s" at bounding box center [138, 201] width 22 height 22
click at [289, 265] on button "button" at bounding box center [263, 265] width 57 height 33
click at [173, 202] on button "t" at bounding box center [170, 201] width 22 height 22
click at [392, 142] on button "i" at bounding box center [389, 139] width 22 height 22
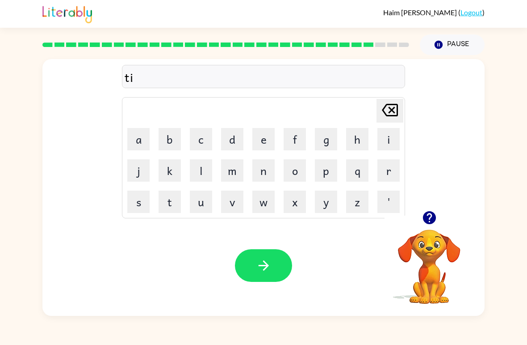
click at [265, 169] on button "n" at bounding box center [264, 170] width 22 height 22
click at [223, 171] on button "m" at bounding box center [232, 170] width 22 height 22
click at [392, 113] on icon "Delete Delete last character input" at bounding box center [389, 109] width 21 height 21
click at [383, 113] on icon "Delete Delete last character input" at bounding box center [389, 109] width 21 height 21
click at [274, 138] on button "e" at bounding box center [264, 139] width 22 height 22
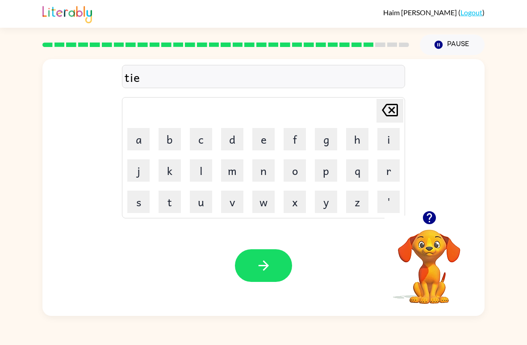
click at [237, 175] on button "m" at bounding box center [232, 170] width 22 height 22
click at [269, 250] on button "button" at bounding box center [263, 265] width 57 height 33
click at [432, 241] on video "Your browser must support playing .mp4 files to use Literably. Please try using…" at bounding box center [429, 259] width 89 height 89
click at [440, 214] on button "button" at bounding box center [429, 217] width 23 height 23
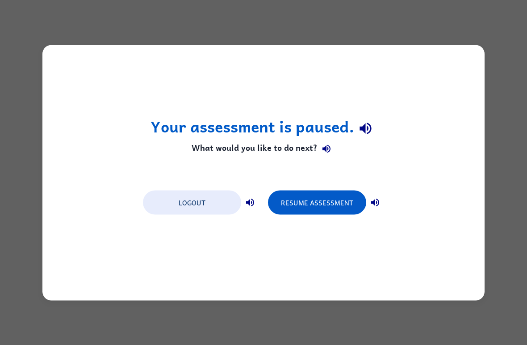
click at [341, 203] on button "Resume Assessment" at bounding box center [317, 202] width 98 height 24
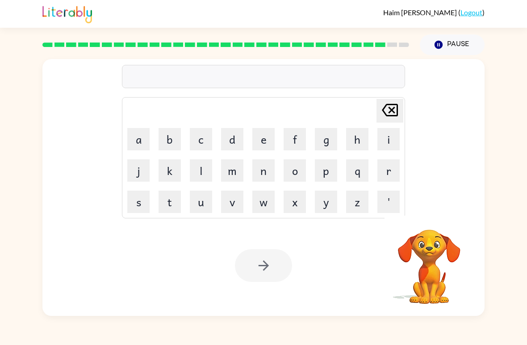
click at [436, 243] on video "Your browser must support playing .mp4 files to use Literably. Please try using…" at bounding box center [429, 259] width 89 height 89
click at [144, 197] on button "s" at bounding box center [138, 201] width 22 height 22
click at [391, 139] on button "i" at bounding box center [389, 139] width 22 height 22
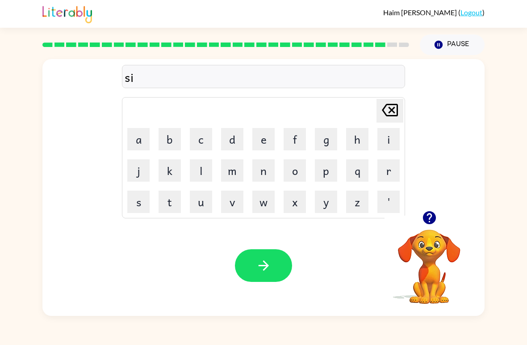
click at [236, 201] on button "v" at bounding box center [232, 201] width 22 height 22
click at [266, 137] on button "e" at bounding box center [264, 139] width 22 height 22
click at [438, 223] on button "button" at bounding box center [429, 217] width 23 height 23
click at [386, 107] on icon at bounding box center [390, 110] width 16 height 13
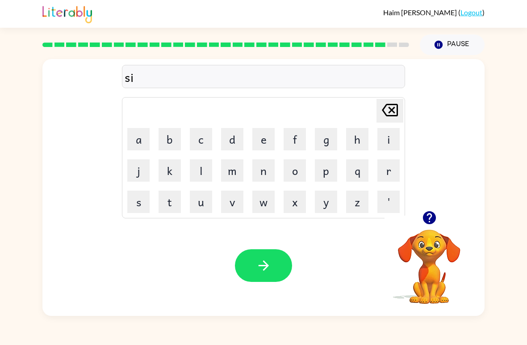
click at [387, 113] on icon "Delete Delete last character input" at bounding box center [389, 109] width 21 height 21
click at [393, 143] on button "i" at bounding box center [389, 139] width 22 height 22
click at [197, 170] on button "l" at bounding box center [201, 170] width 22 height 22
click at [240, 200] on button "v" at bounding box center [232, 201] width 22 height 22
click at [271, 146] on button "e" at bounding box center [264, 139] width 22 height 22
